Goal: Task Accomplishment & Management: Complete application form

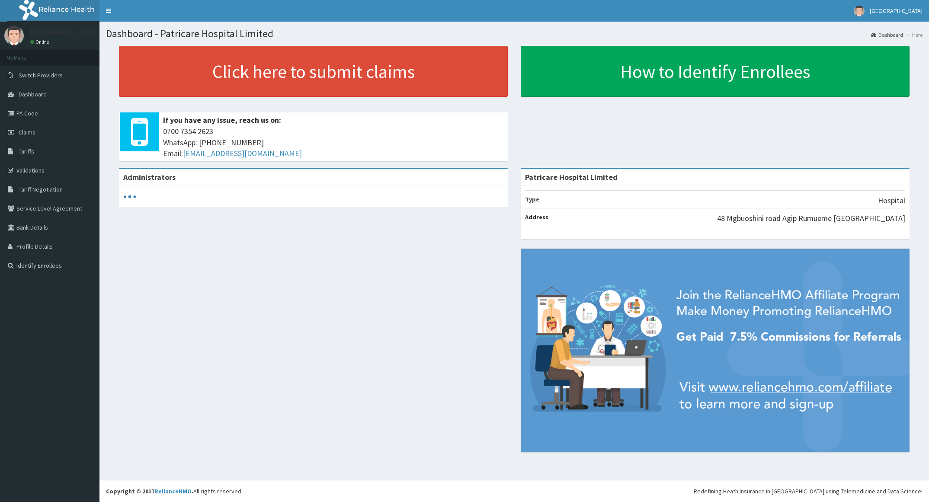
click at [57, 112] on link "PA Code" at bounding box center [49, 113] width 99 height 19
click at [39, 137] on link "Claims" at bounding box center [49, 132] width 99 height 19
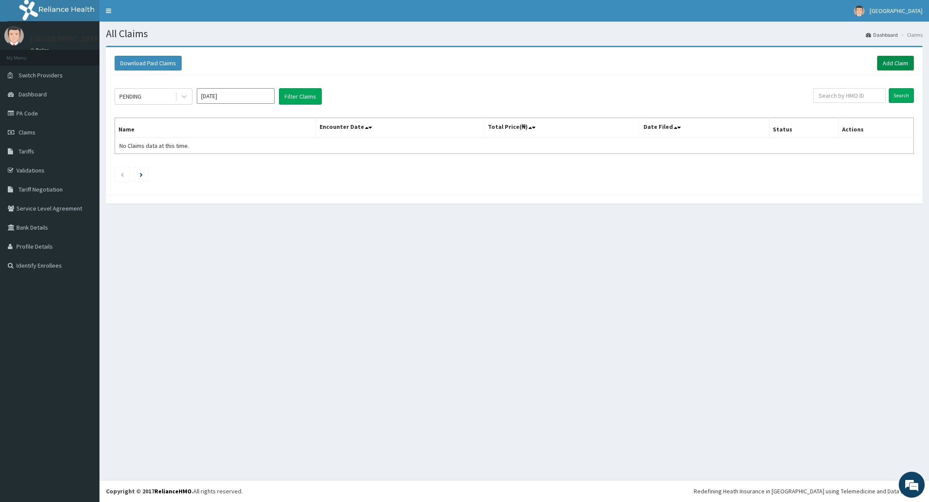
click at [884, 58] on link "Add Claim" at bounding box center [895, 63] width 37 height 15
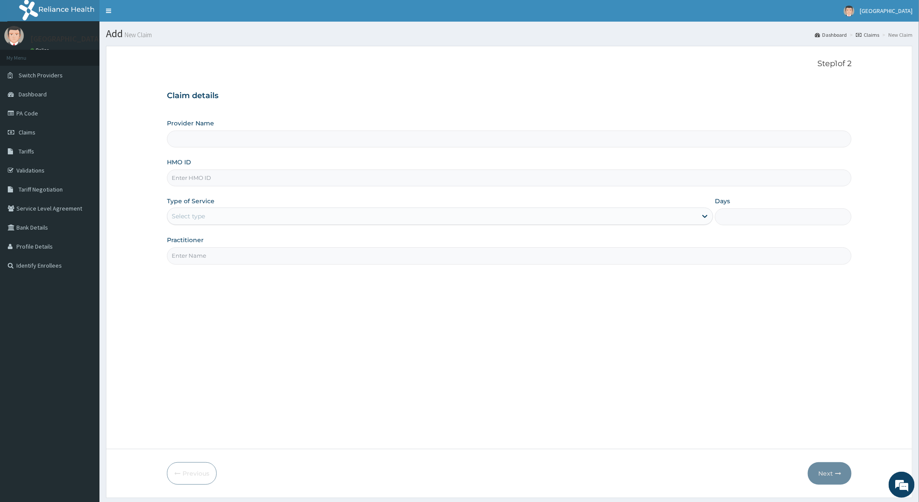
type input "Patricare Hospital Limited"
click at [313, 178] on input "HMO ID" at bounding box center [509, 177] width 685 height 17
paste input "LIM/10006/E"
type input "LIM/10006/E"
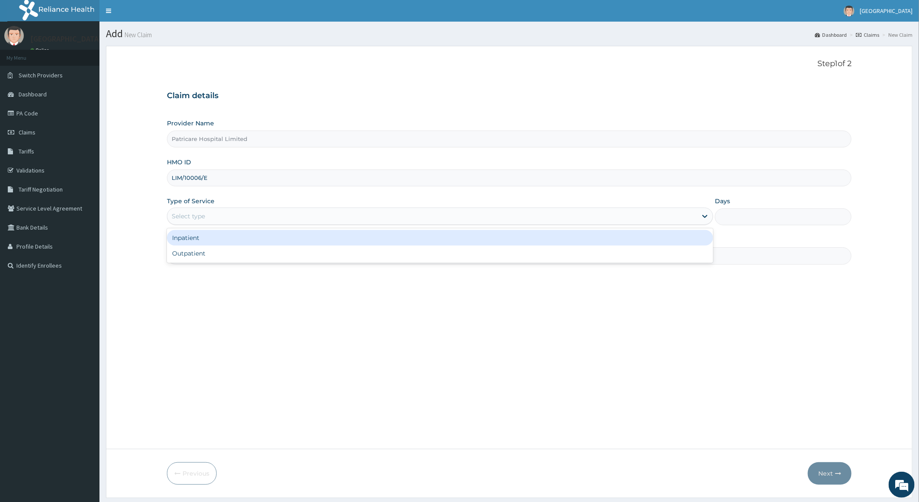
click at [284, 225] on div "Select type" at bounding box center [440, 215] width 546 height 17
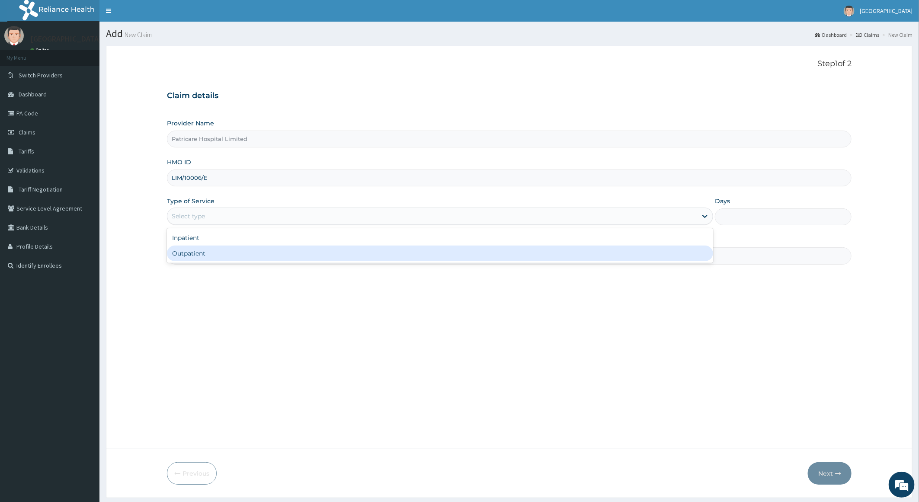
click at [283, 255] on div "Outpatient" at bounding box center [440, 254] width 546 height 16
type input "1"
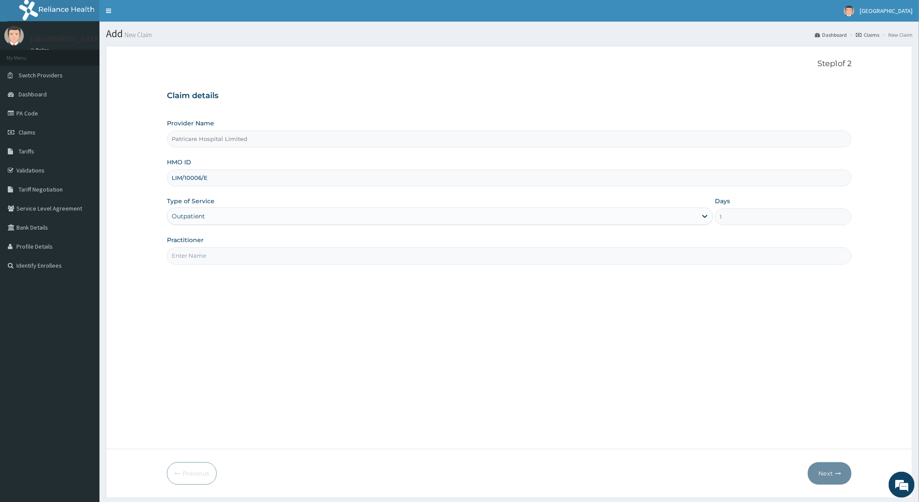
click at [283, 255] on input "Practitioner" at bounding box center [509, 255] width 685 height 17
type input "a"
type input "ANIZOBA"
click at [825, 469] on button "Next" at bounding box center [829, 473] width 44 height 22
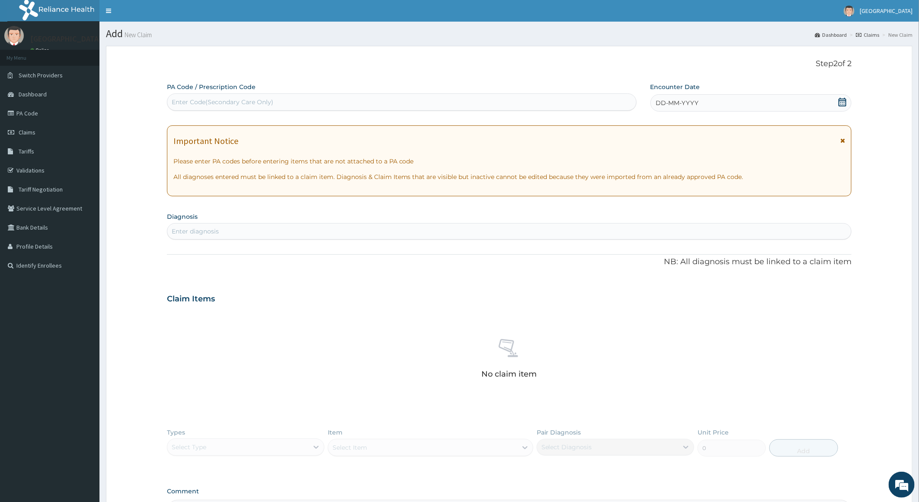
click at [312, 100] on div "Enter Code(Secondary Care Only)" at bounding box center [401, 102] width 469 height 14
paste input "PA/8FE6BA"
type input "PA/8FE6BA"
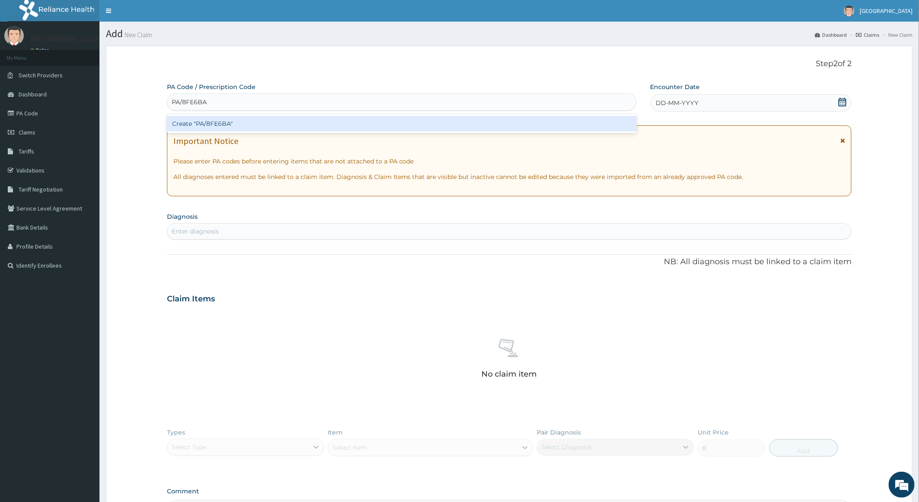
click at [297, 121] on div "Create "PA/8FE6BA"" at bounding box center [401, 124] width 469 height 16
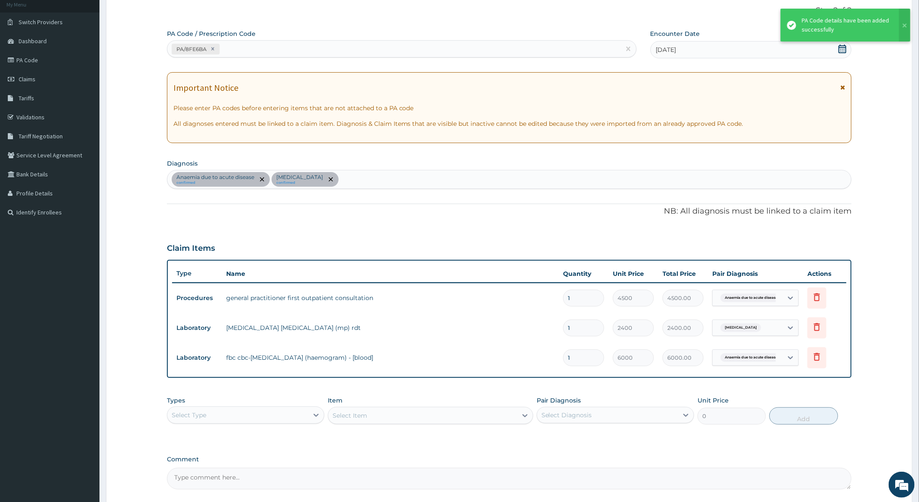
scroll to position [132, 0]
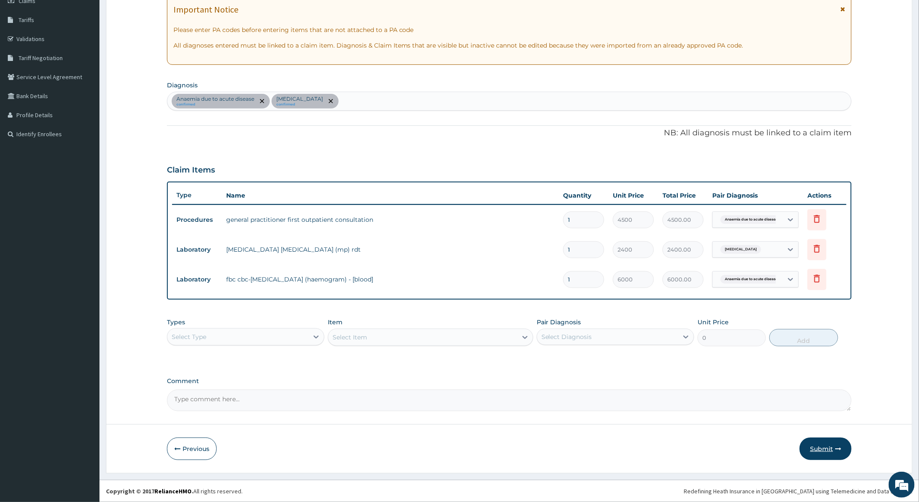
click at [813, 443] on button "Submit" at bounding box center [825, 448] width 52 height 22
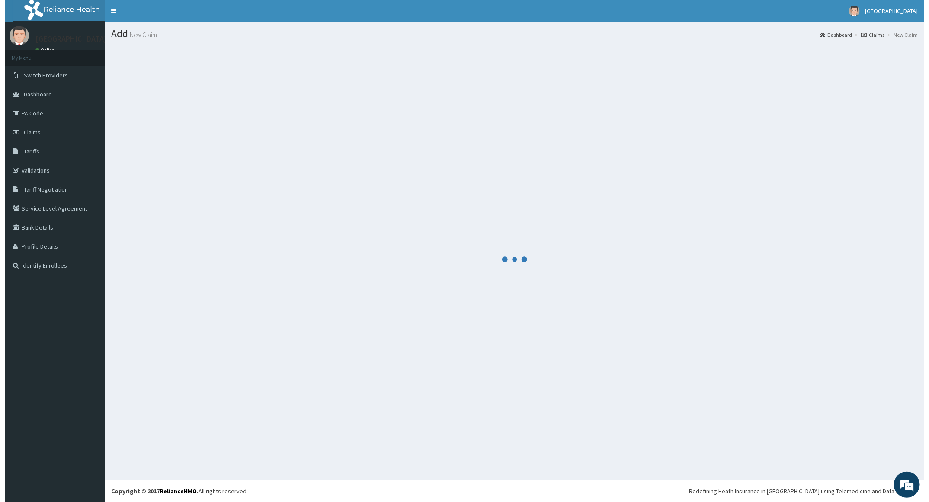
scroll to position [0, 0]
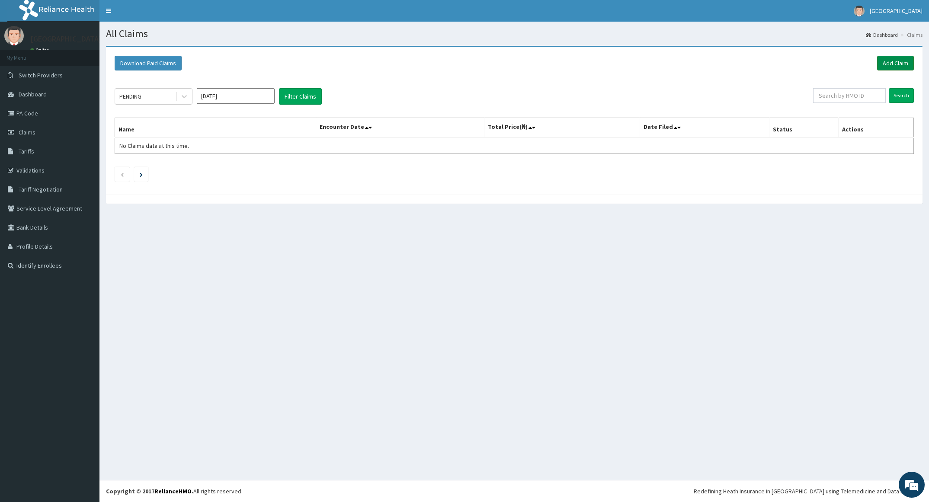
click at [891, 66] on link "Add Claim" at bounding box center [895, 63] width 37 height 15
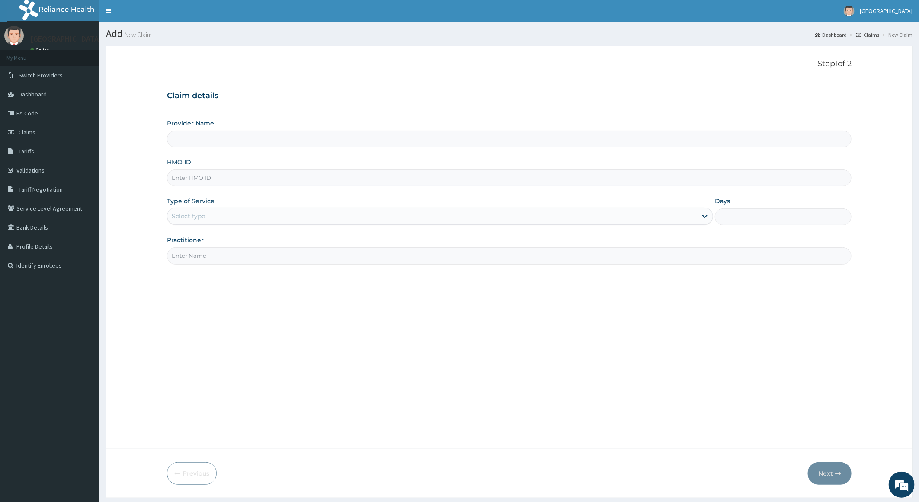
type input "Patricare Hospital Limited"
click at [265, 144] on input "Patricare Hospital Limited" at bounding box center [509, 139] width 685 height 17
click at [268, 183] on input "HMO ID" at bounding box center [509, 177] width 685 height 17
paste input "LIM/10006/F"
type input "LIM/10006/F"
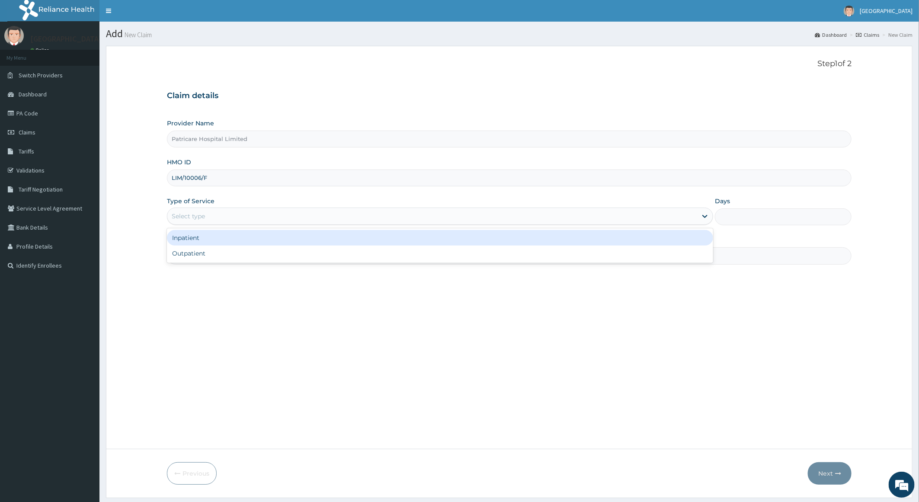
click at [277, 220] on div "Select type" at bounding box center [432, 216] width 530 height 14
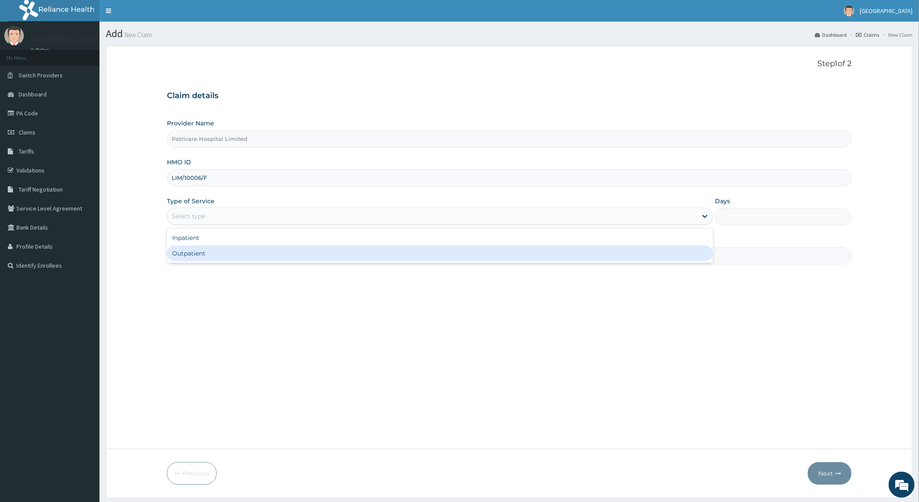
click at [281, 257] on div "Outpatient" at bounding box center [440, 254] width 546 height 16
type input "1"
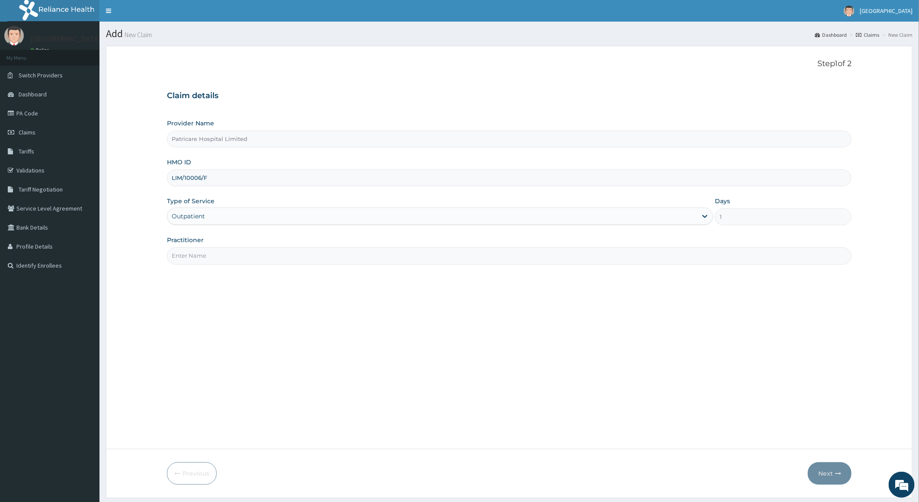
click at [281, 257] on input "Practitioner" at bounding box center [509, 255] width 685 height 17
type input "ANIZOBA"
click at [827, 471] on button "Next" at bounding box center [829, 473] width 44 height 22
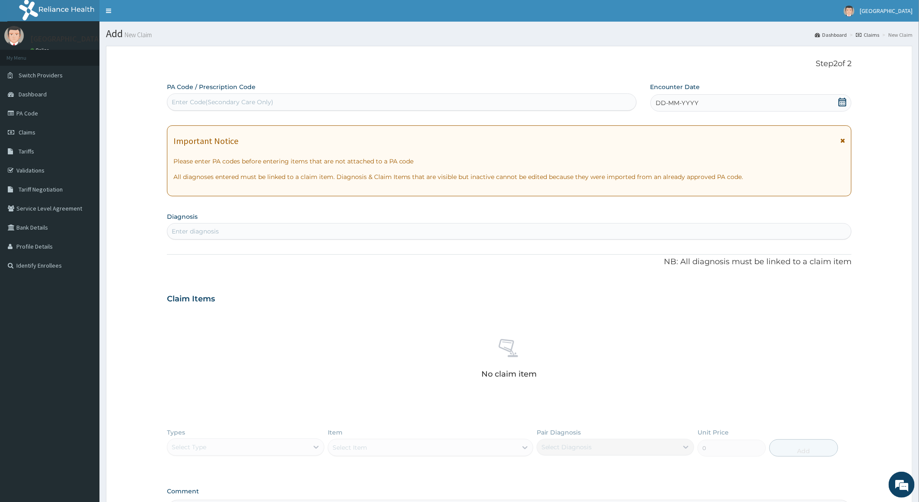
click at [252, 104] on div "Enter Code(Secondary Care Only)" at bounding box center [223, 102] width 102 height 9
paste input "PA/D6F9DC"
type input "PA/D6F9DC"
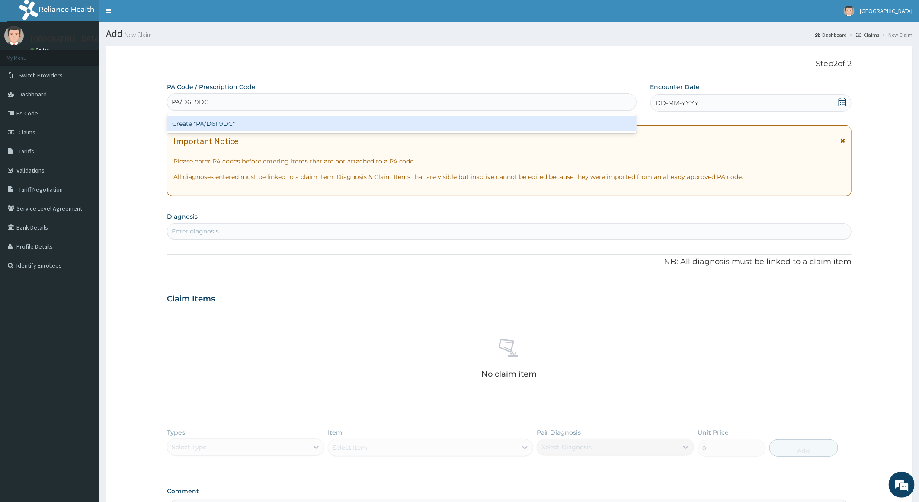
click at [255, 130] on div "Create "PA/D6F9DC"" at bounding box center [401, 124] width 469 height 16
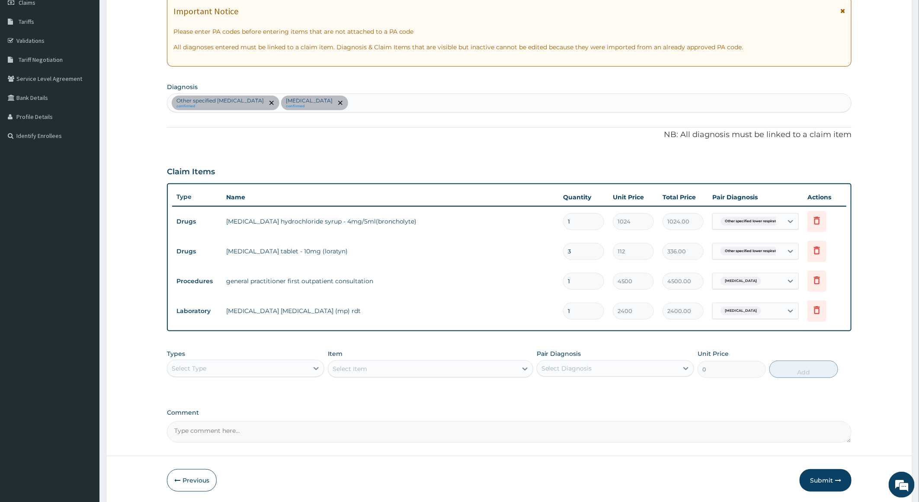
scroll to position [162, 0]
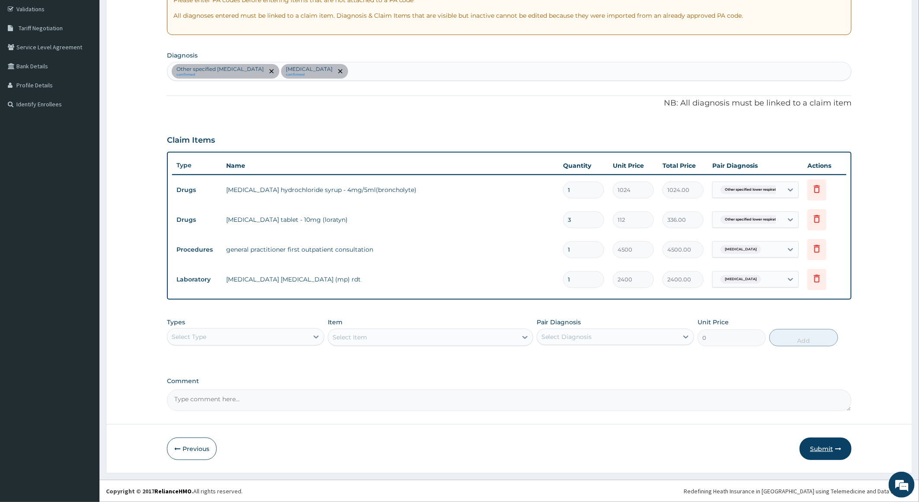
click at [826, 446] on button "Submit" at bounding box center [825, 448] width 52 height 22
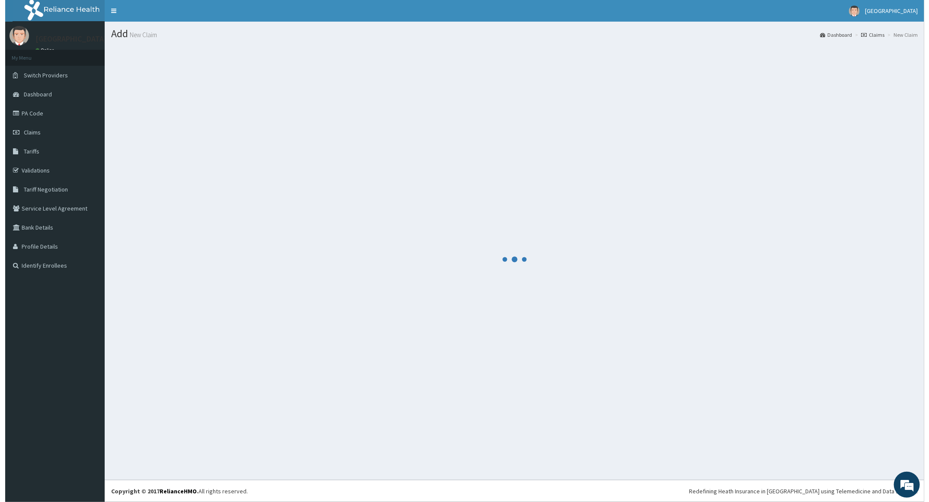
scroll to position [0, 0]
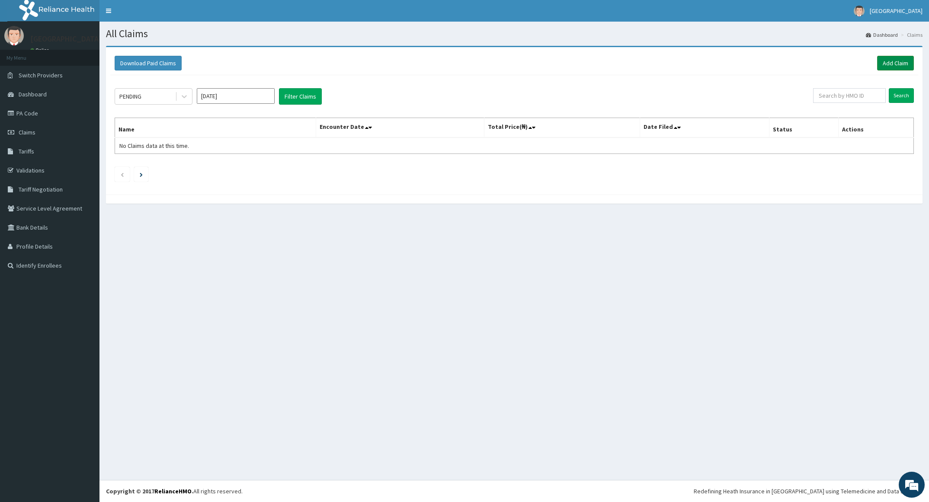
click at [899, 60] on link "Add Claim" at bounding box center [895, 63] width 37 height 15
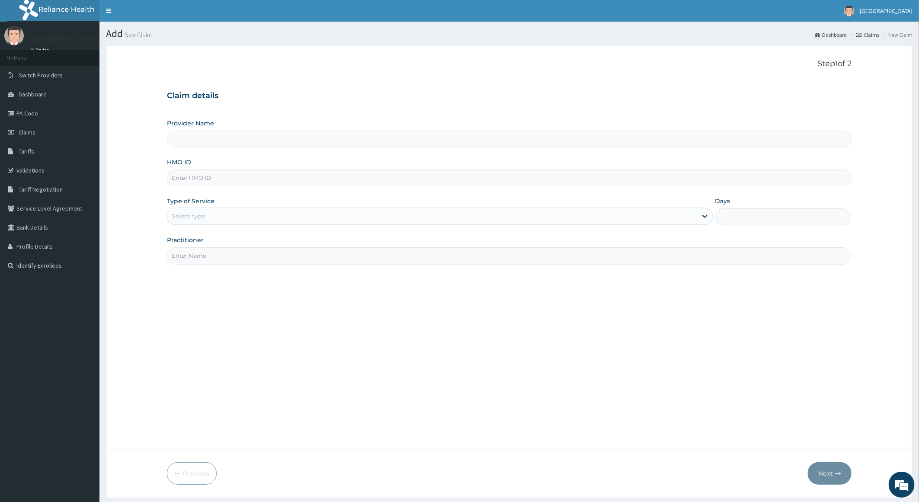
type input "Patricare Hospital Limited"
click at [367, 186] on input "HMO ID" at bounding box center [509, 177] width 685 height 17
paste input "LIM/10006/A"
type input "LIM/10006/A"
click at [370, 220] on div "Select type" at bounding box center [432, 216] width 530 height 14
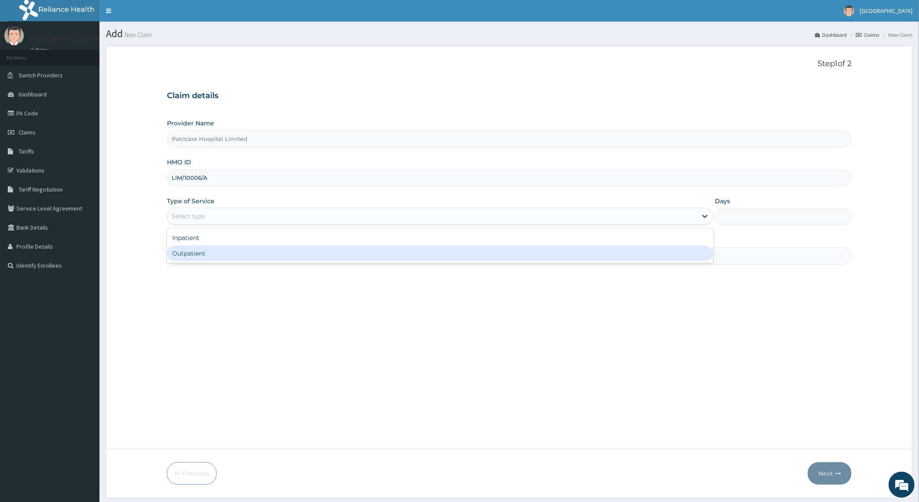
click at [371, 258] on div "Outpatient" at bounding box center [440, 254] width 546 height 16
type input "1"
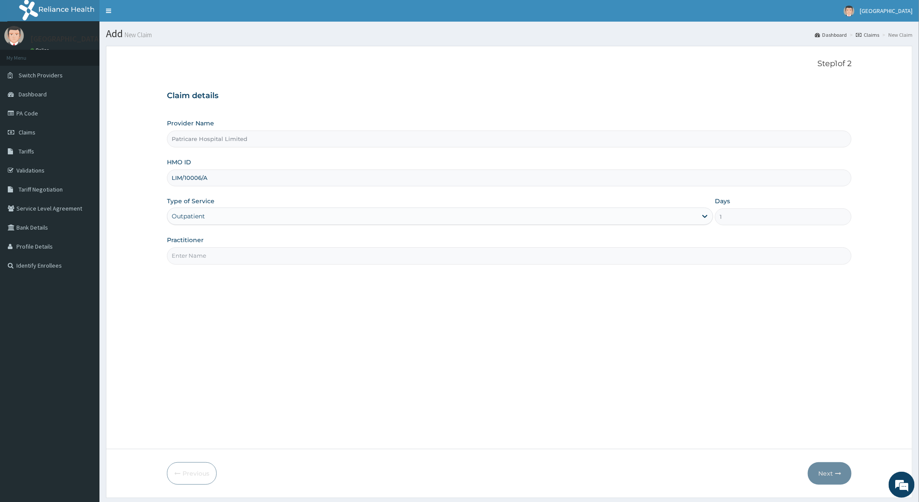
click at [370, 258] on input "Practitioner" at bounding box center [509, 255] width 685 height 17
type input "ANIZOBA"
click at [830, 475] on button "Next" at bounding box center [829, 473] width 44 height 22
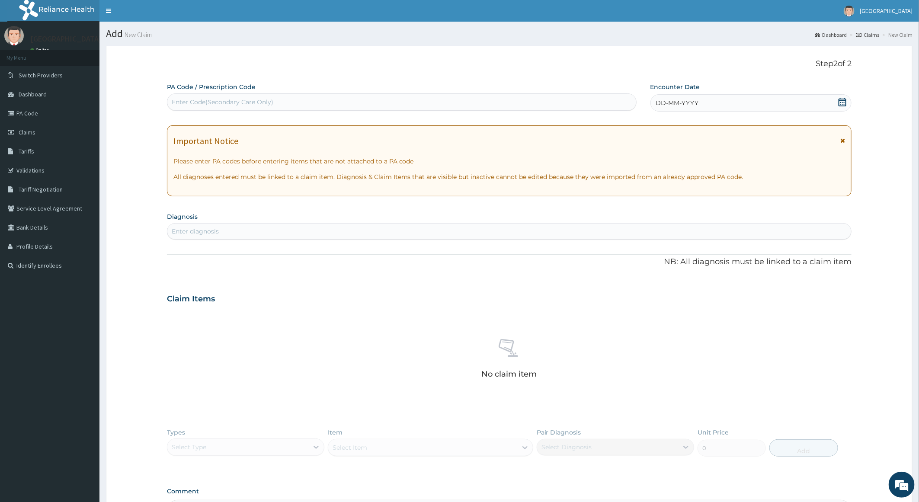
click at [224, 107] on div "Enter Code(Secondary Care Only)" at bounding box center [401, 102] width 469 height 14
paste input "PA/4A2235"
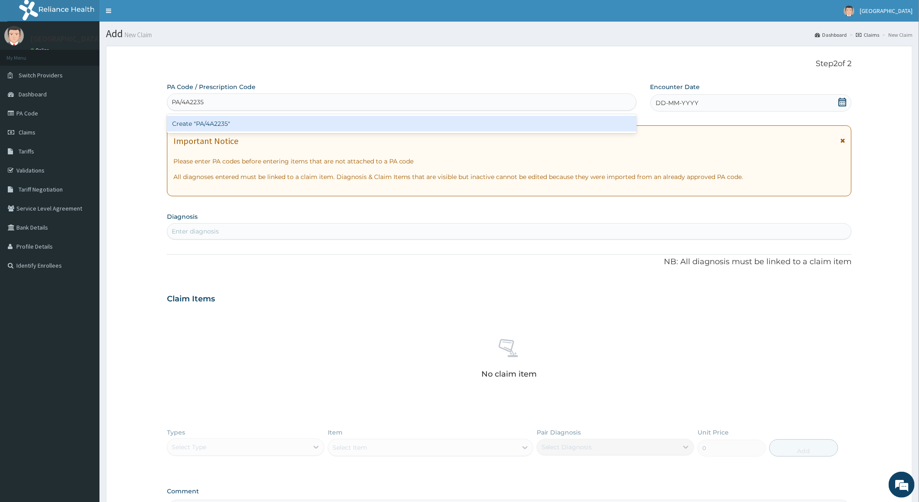
type input "PA/4A2235"
click at [236, 124] on div "Create "PA/4A2235"" at bounding box center [401, 124] width 469 height 16
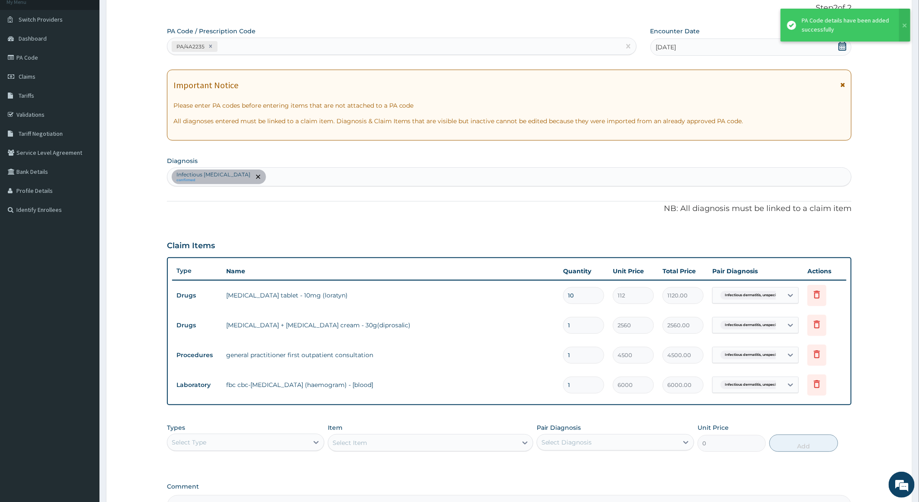
scroll to position [130, 0]
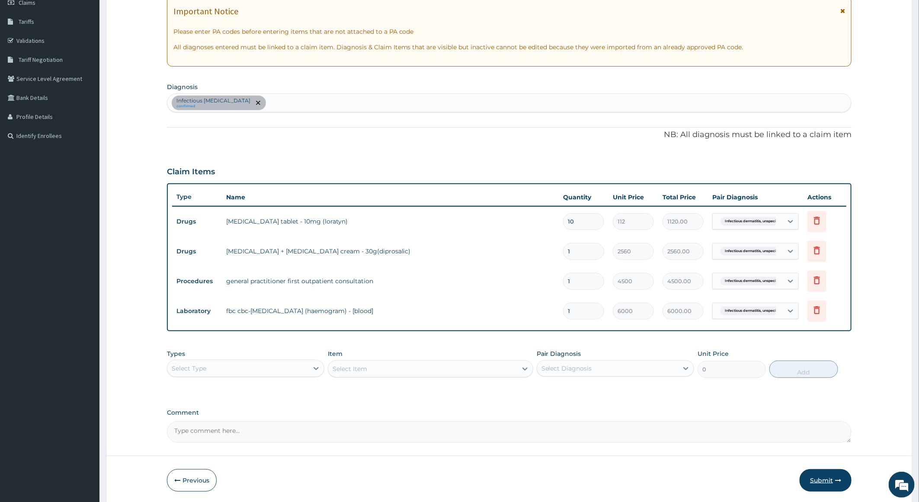
click at [823, 480] on button "Submit" at bounding box center [825, 480] width 52 height 22
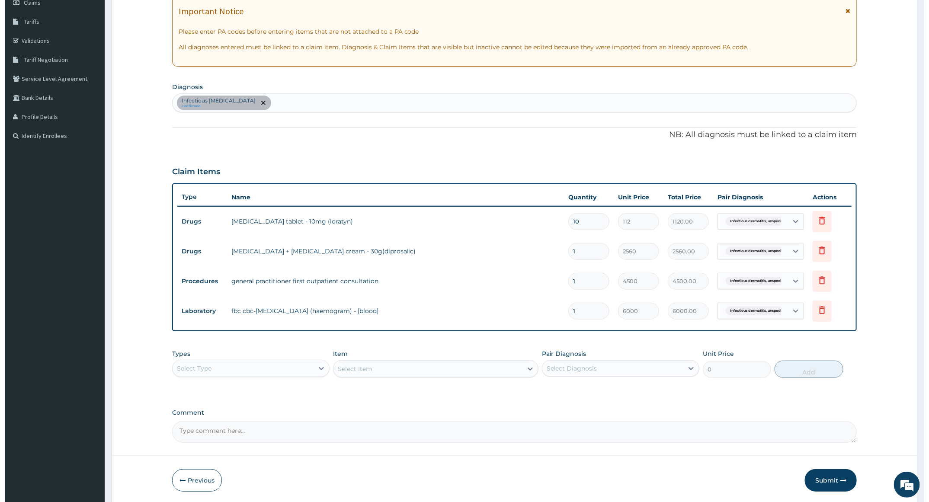
scroll to position [0, 0]
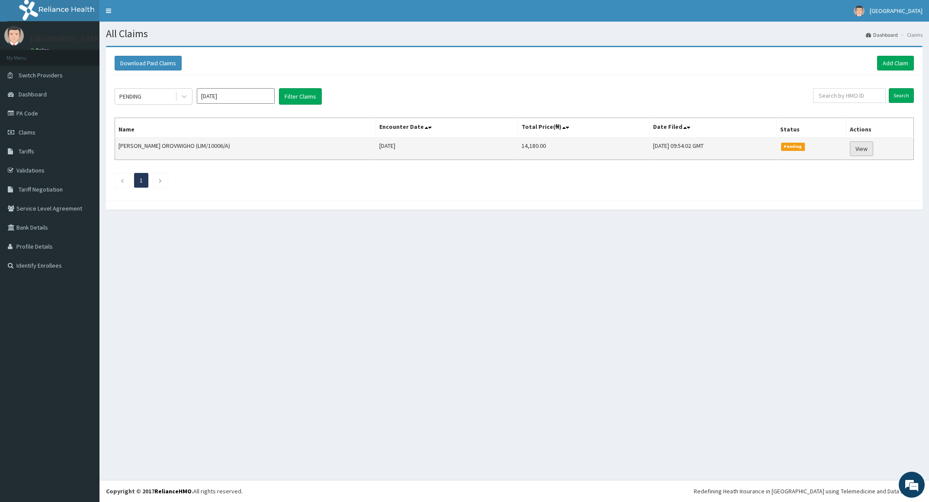
click at [867, 142] on link "View" at bounding box center [860, 148] width 23 height 15
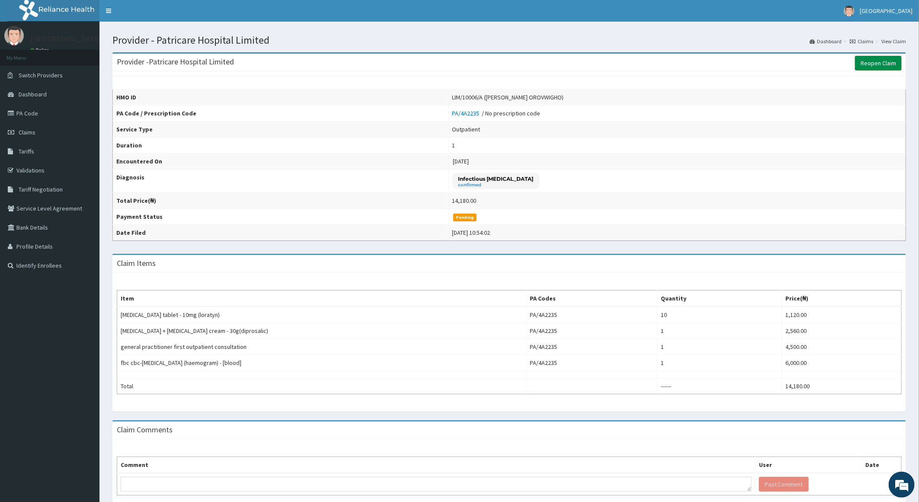
click at [874, 63] on link "Reopen Claim" at bounding box center [878, 63] width 47 height 15
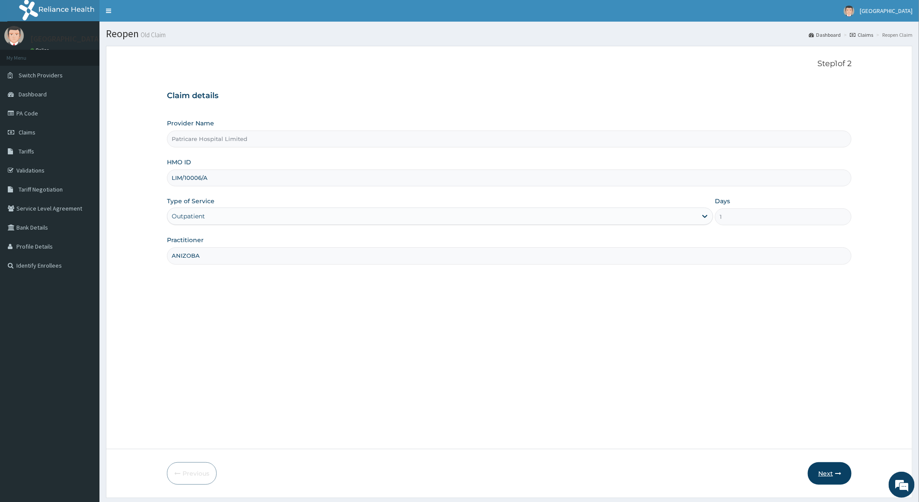
click at [827, 470] on button "Next" at bounding box center [829, 473] width 44 height 22
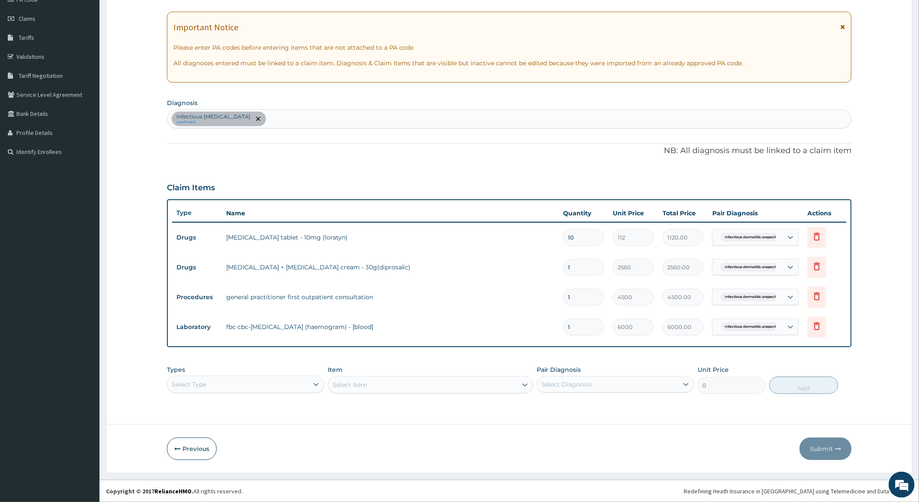
scroll to position [115, 0]
click at [185, 449] on button "Previous" at bounding box center [192, 448] width 50 height 22
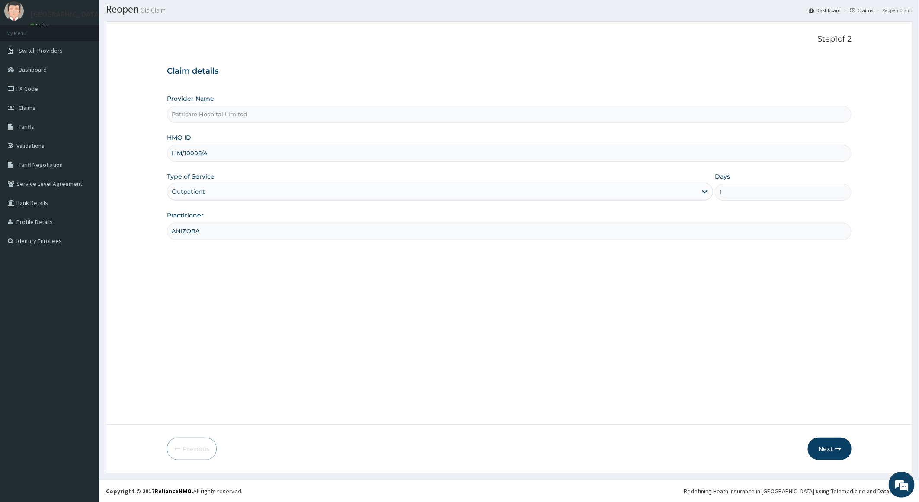
scroll to position [0, 0]
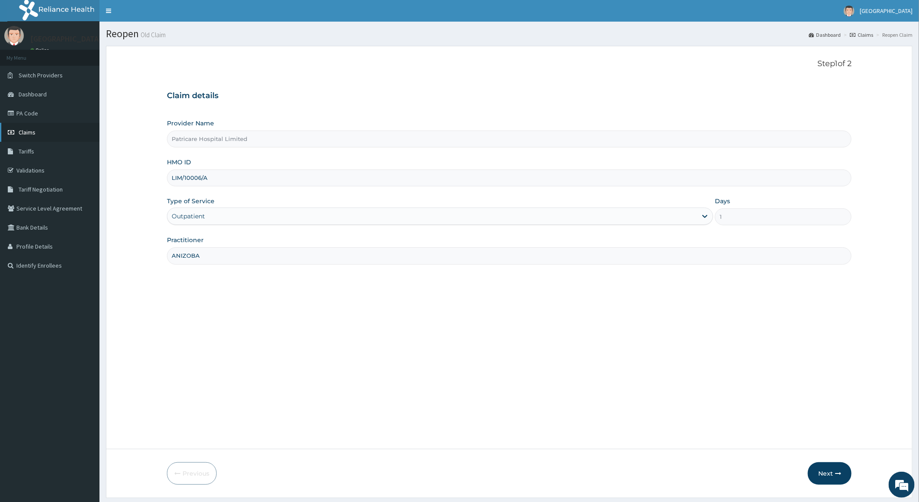
click at [54, 130] on link "Claims" at bounding box center [49, 132] width 99 height 19
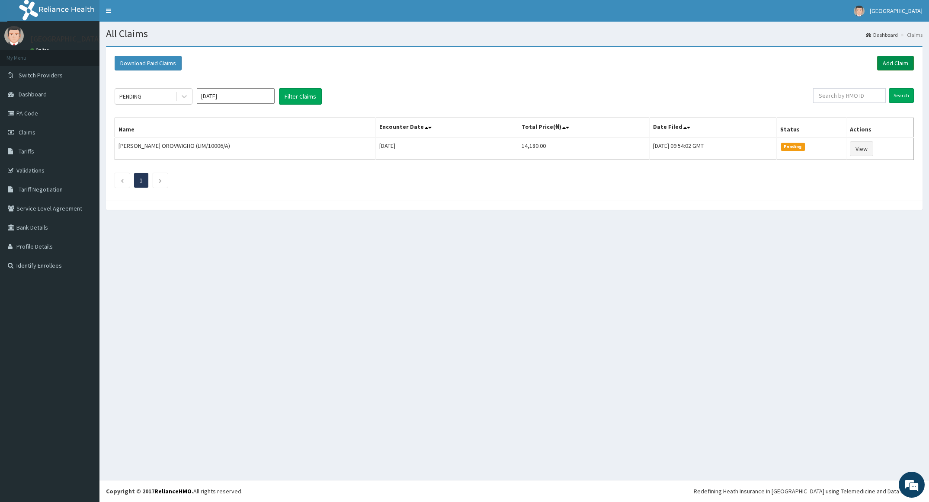
click at [897, 63] on link "Add Claim" at bounding box center [895, 63] width 37 height 15
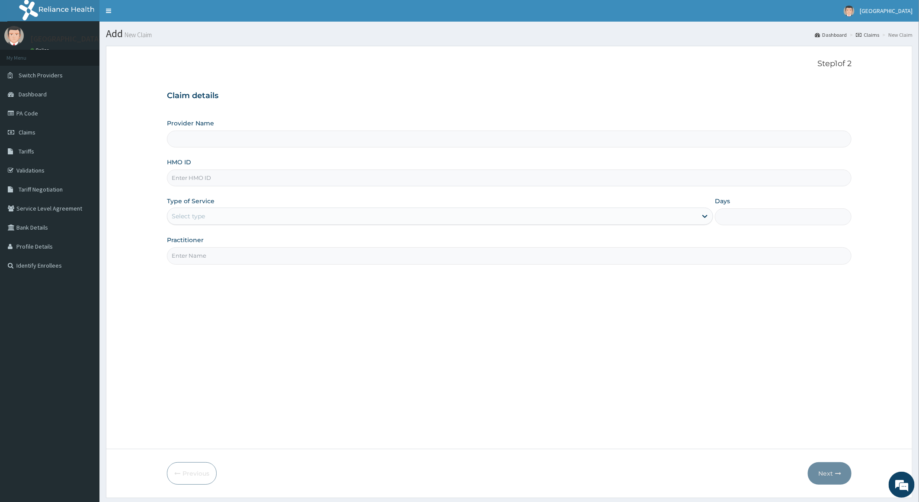
click at [375, 179] on input "HMO ID" at bounding box center [509, 177] width 685 height 17
type input "Patricare Hospital Limited"
paste input "mke/10069/a"
type input "mke/10069/a"
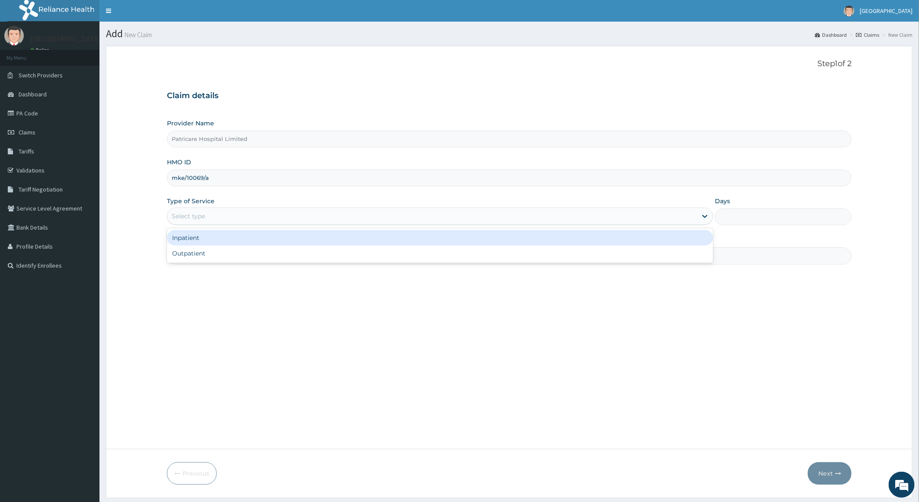
click at [388, 221] on div "Select type" at bounding box center [432, 216] width 530 height 14
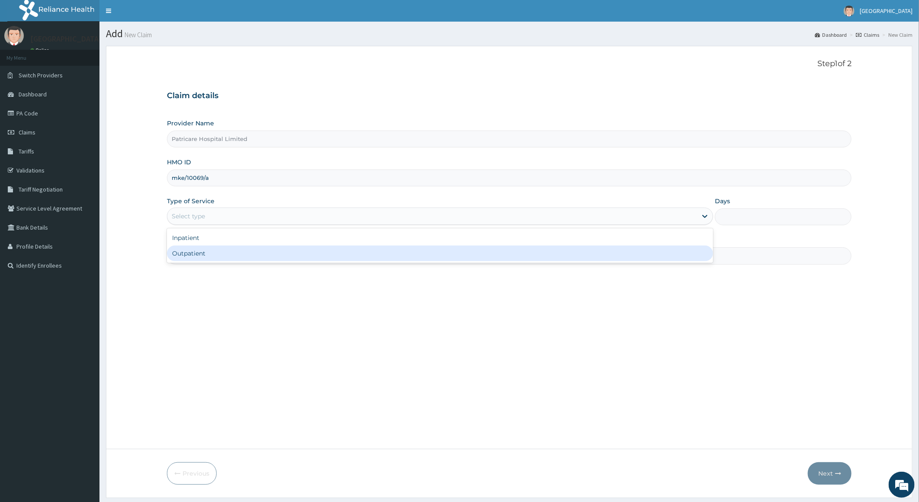
click at [404, 253] on div "Outpatient" at bounding box center [440, 254] width 546 height 16
type input "1"
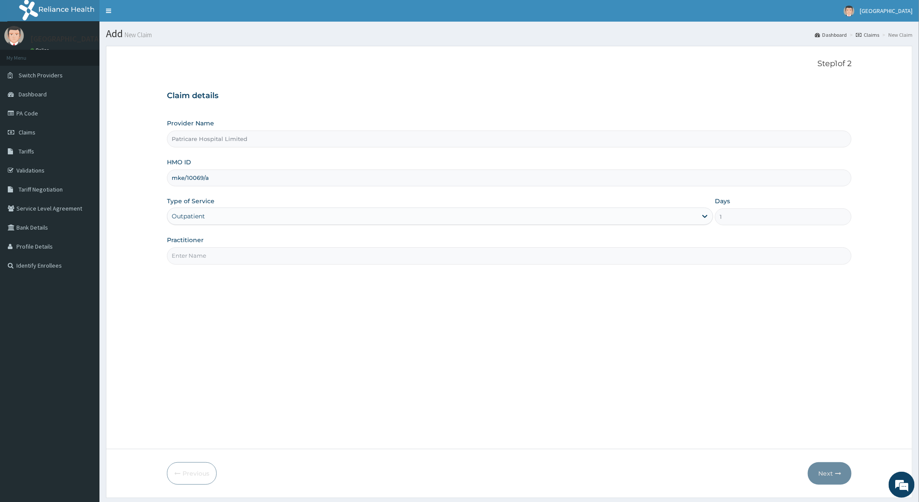
click at [292, 264] on input "Practitioner" at bounding box center [509, 255] width 685 height 17
type input "ANIZOBA"
click at [842, 472] on button "Next" at bounding box center [829, 473] width 44 height 22
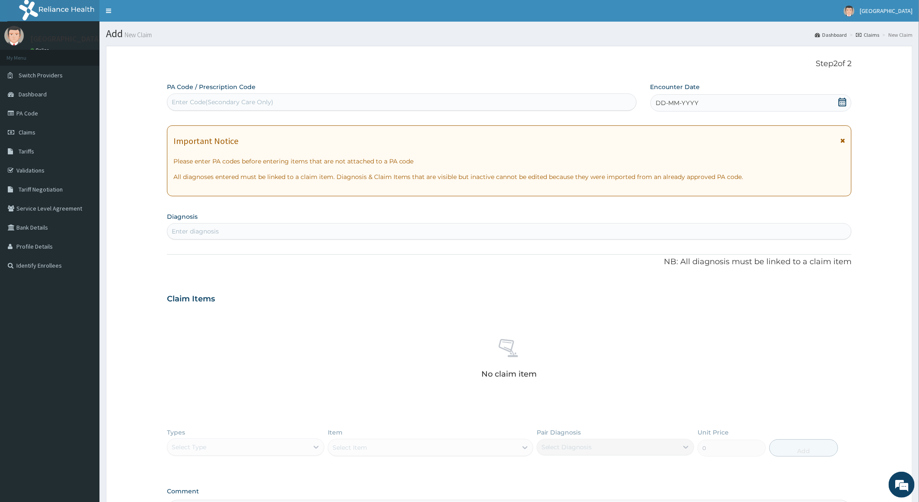
click at [528, 93] on div "Enter Code(Secondary Care Only)" at bounding box center [401, 101] width 469 height 17
paste input "PA/380188"
type input "PA/380188"
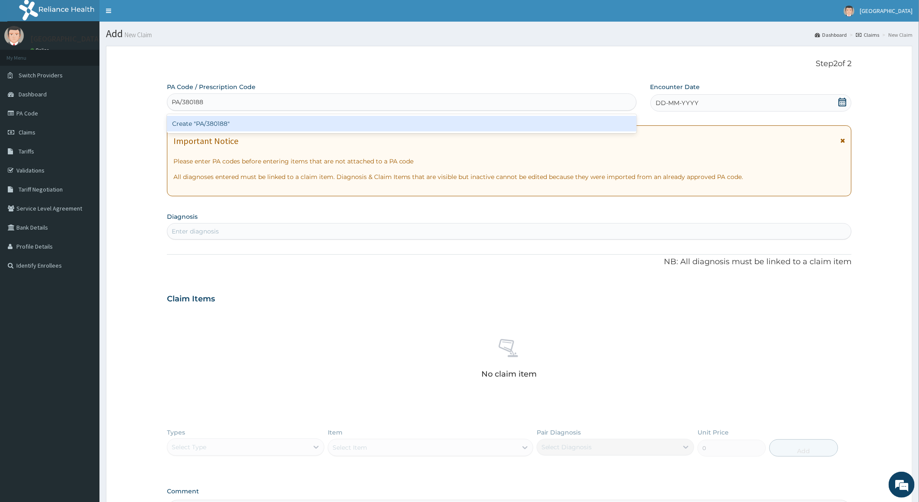
click at [541, 127] on div "Create "PA/380188"" at bounding box center [401, 124] width 469 height 16
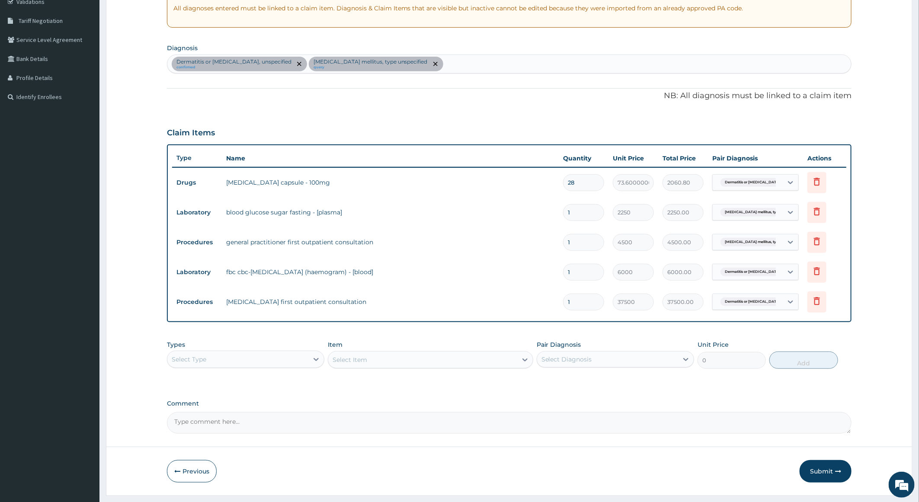
scroll to position [192, 0]
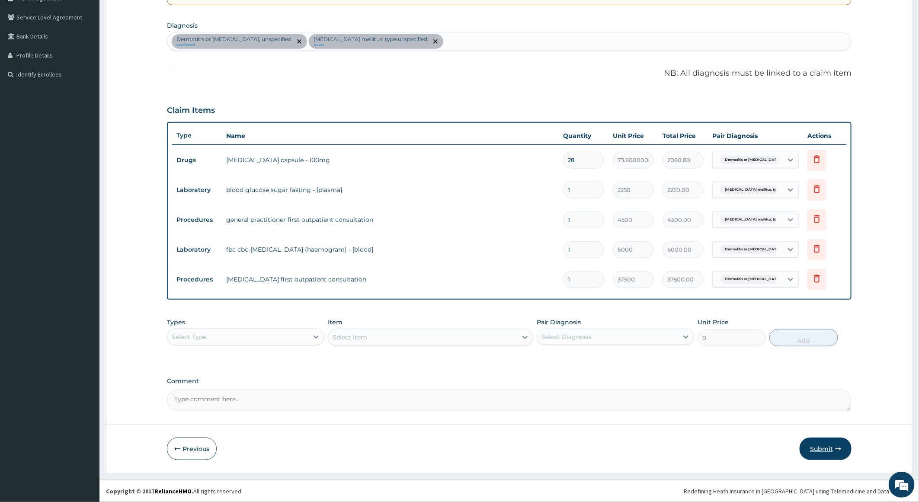
click at [823, 445] on button "Submit" at bounding box center [825, 448] width 52 height 22
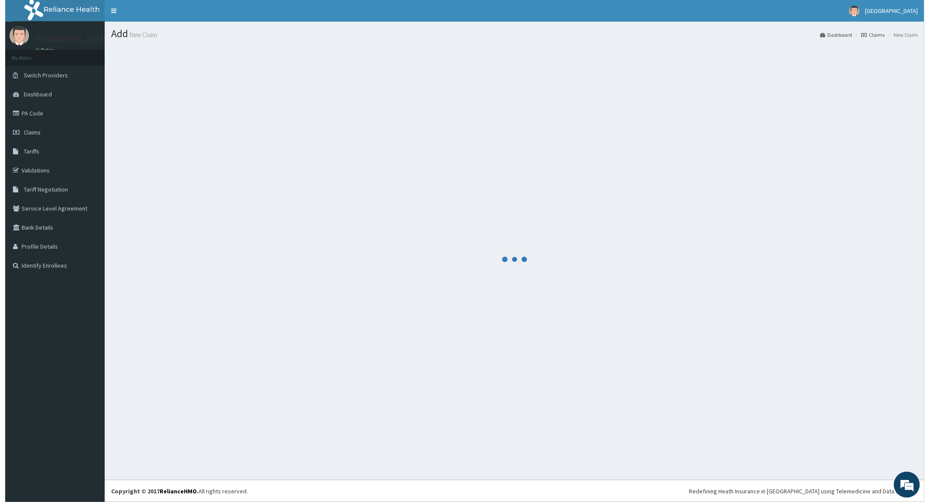
scroll to position [0, 0]
